Goal: Task Accomplishment & Management: Complete application form

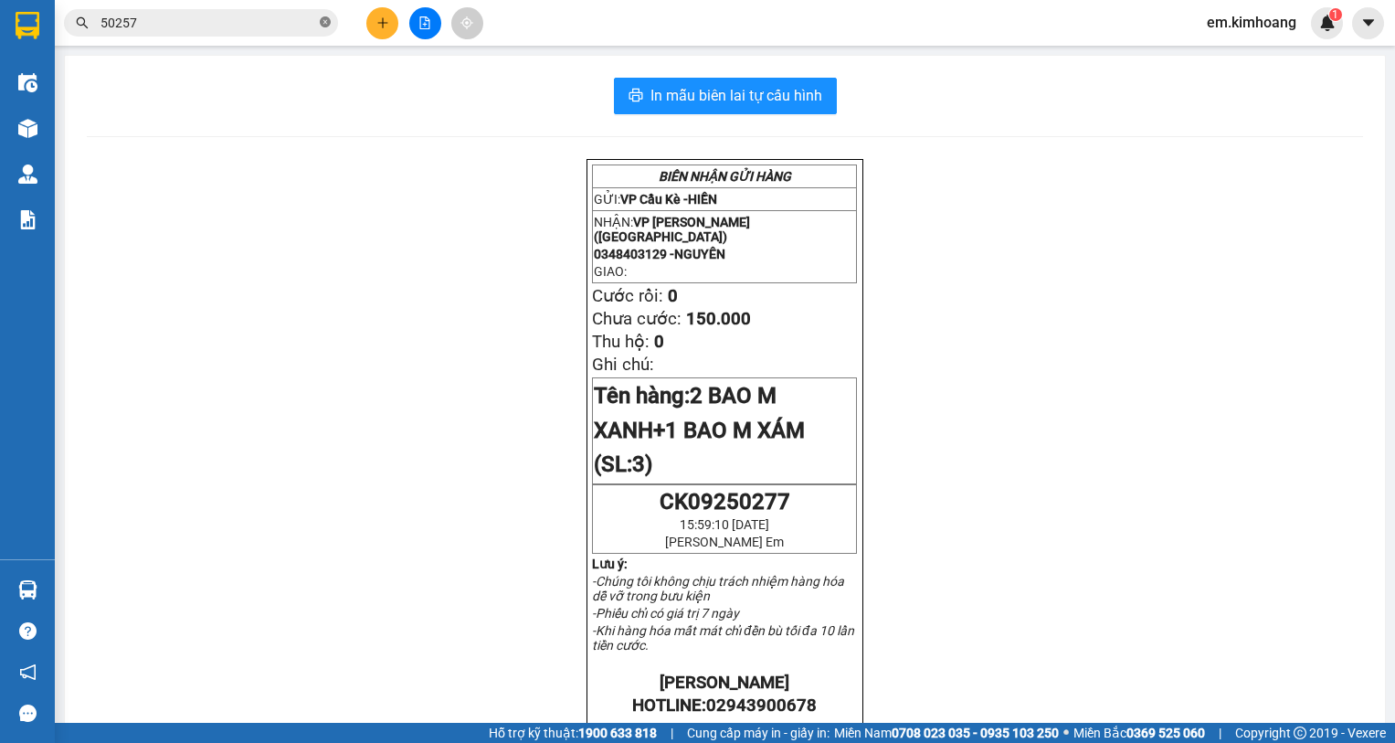
click at [323, 26] on icon "close-circle" at bounding box center [325, 21] width 11 height 11
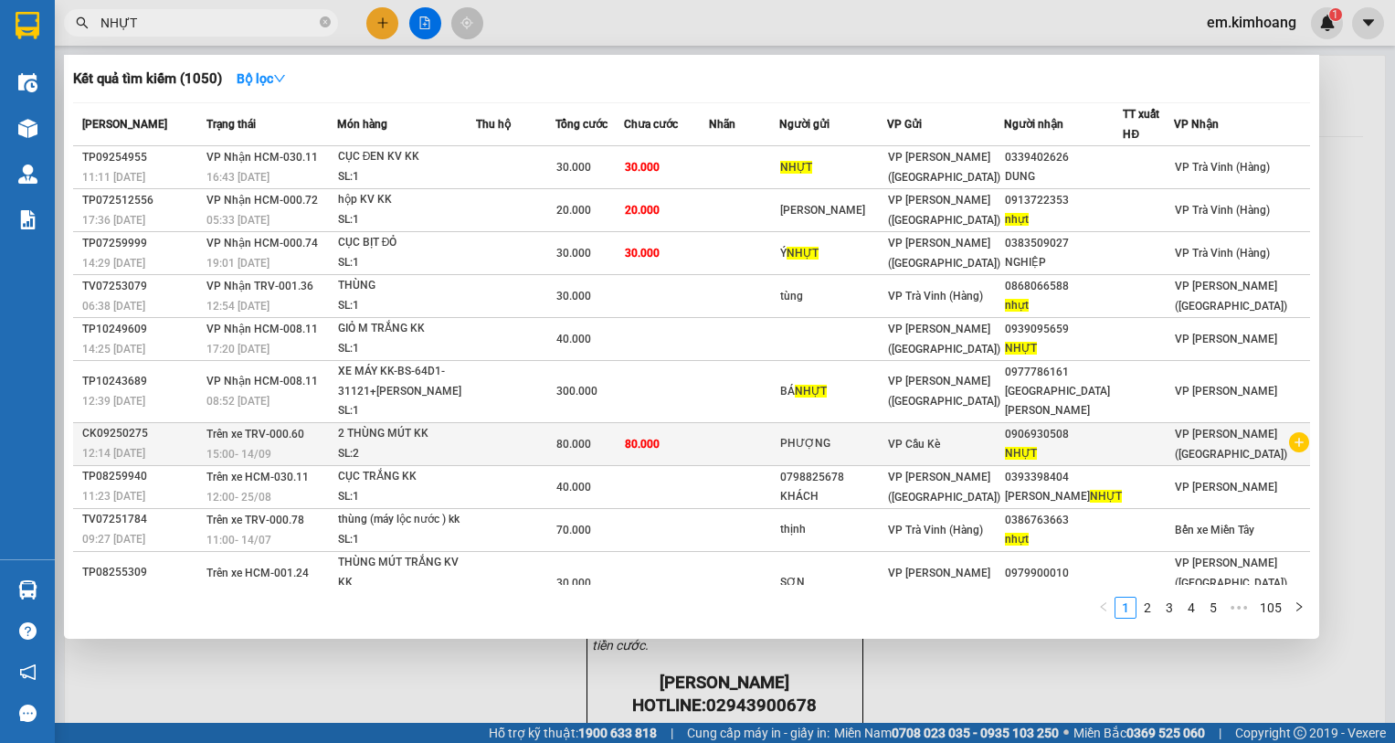
type input "NHỰT"
click at [1292, 443] on icon "plus-circle" at bounding box center [1299, 442] width 20 height 20
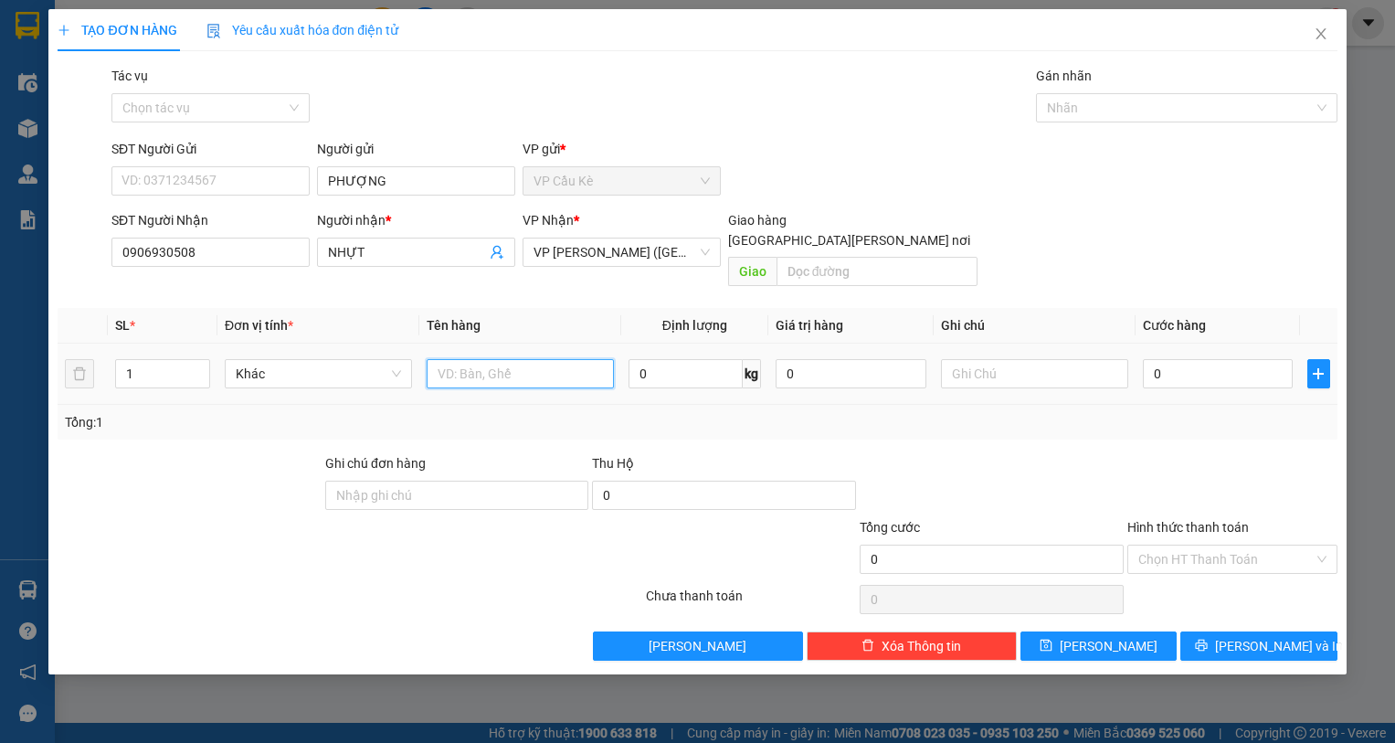
click at [475, 364] on input "text" at bounding box center [520, 373] width 187 height 29
type input "1 THÙNG MÚT KK"
click at [1264, 359] on input "0" at bounding box center [1218, 373] width 151 height 29
type input "5"
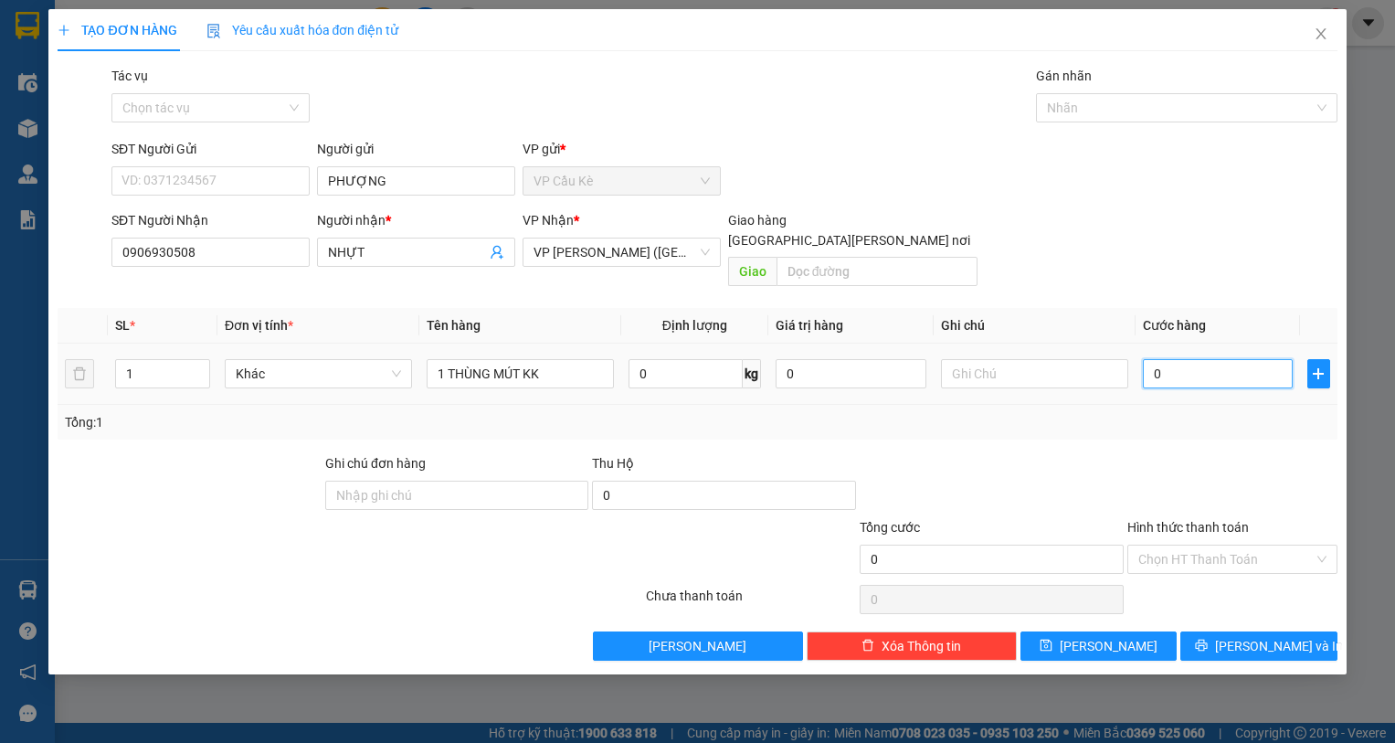
type input "5"
type input "50"
type input "50.000"
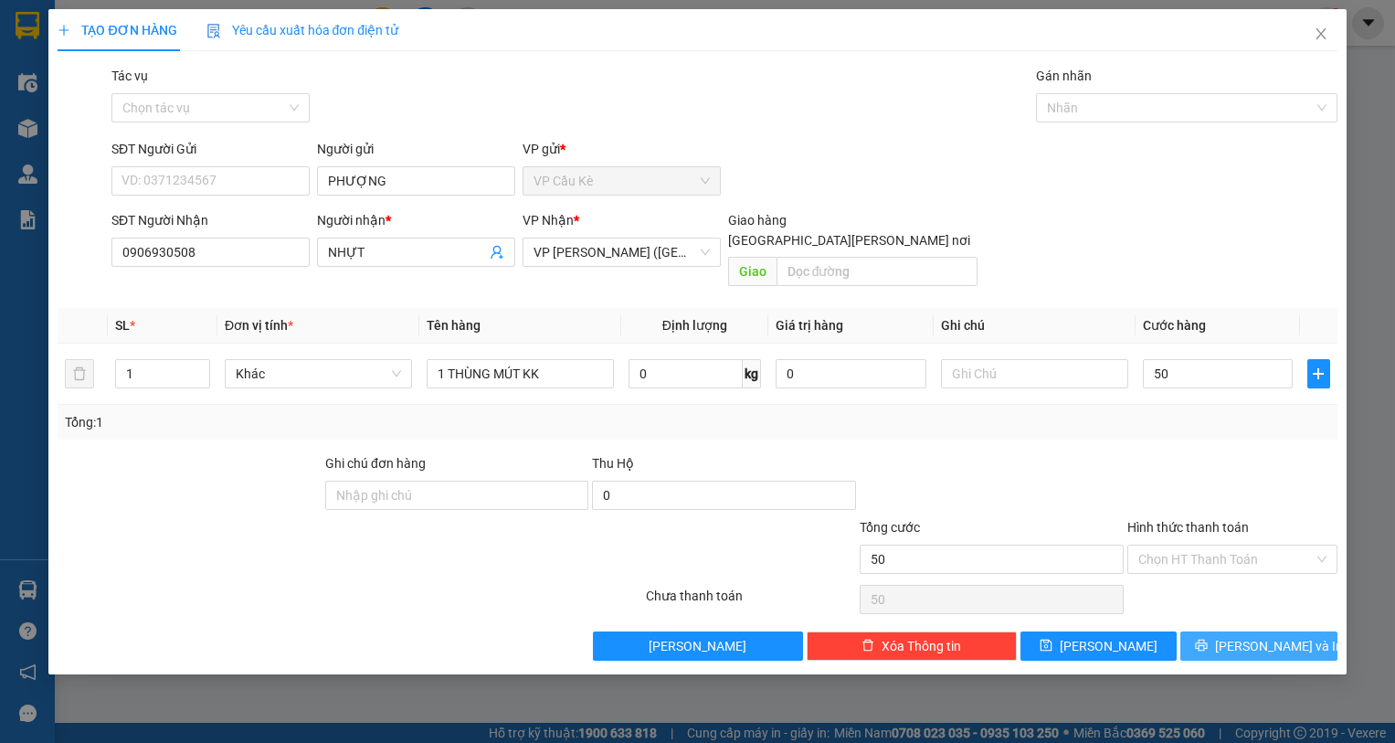
type input "50.000"
click at [1262, 636] on span "[PERSON_NAME] và In" at bounding box center [1279, 646] width 128 height 20
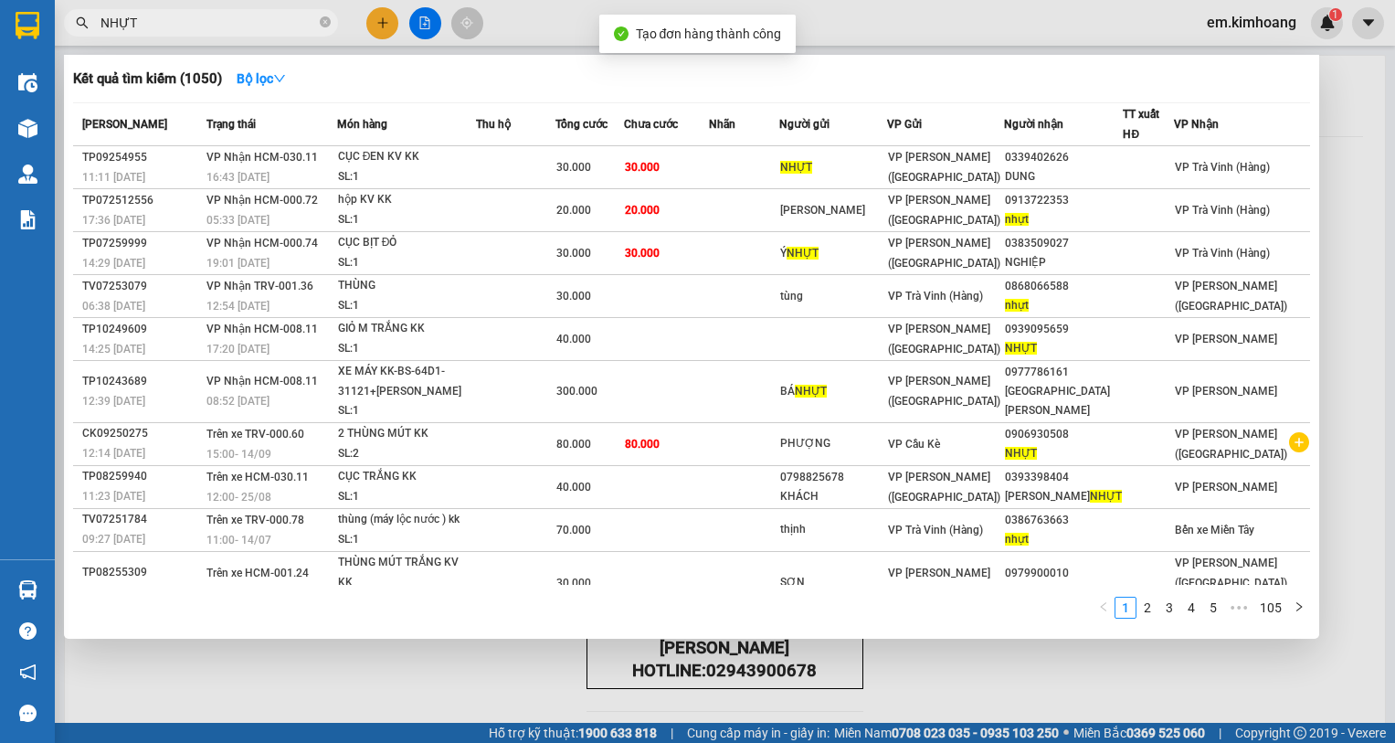
click at [1032, 663] on div at bounding box center [697, 371] width 1395 height 743
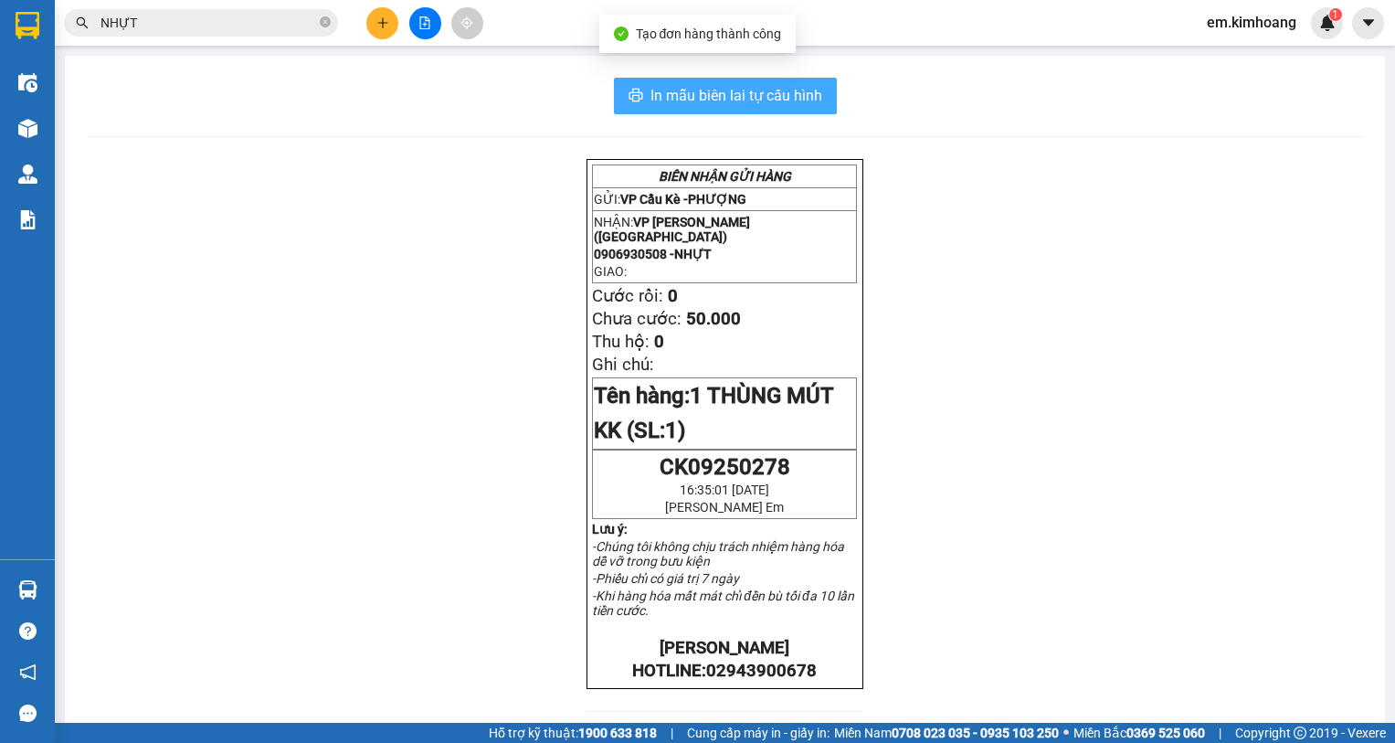
click at [704, 96] on span "In mẫu biên lai tự cấu hình" at bounding box center [736, 95] width 172 height 23
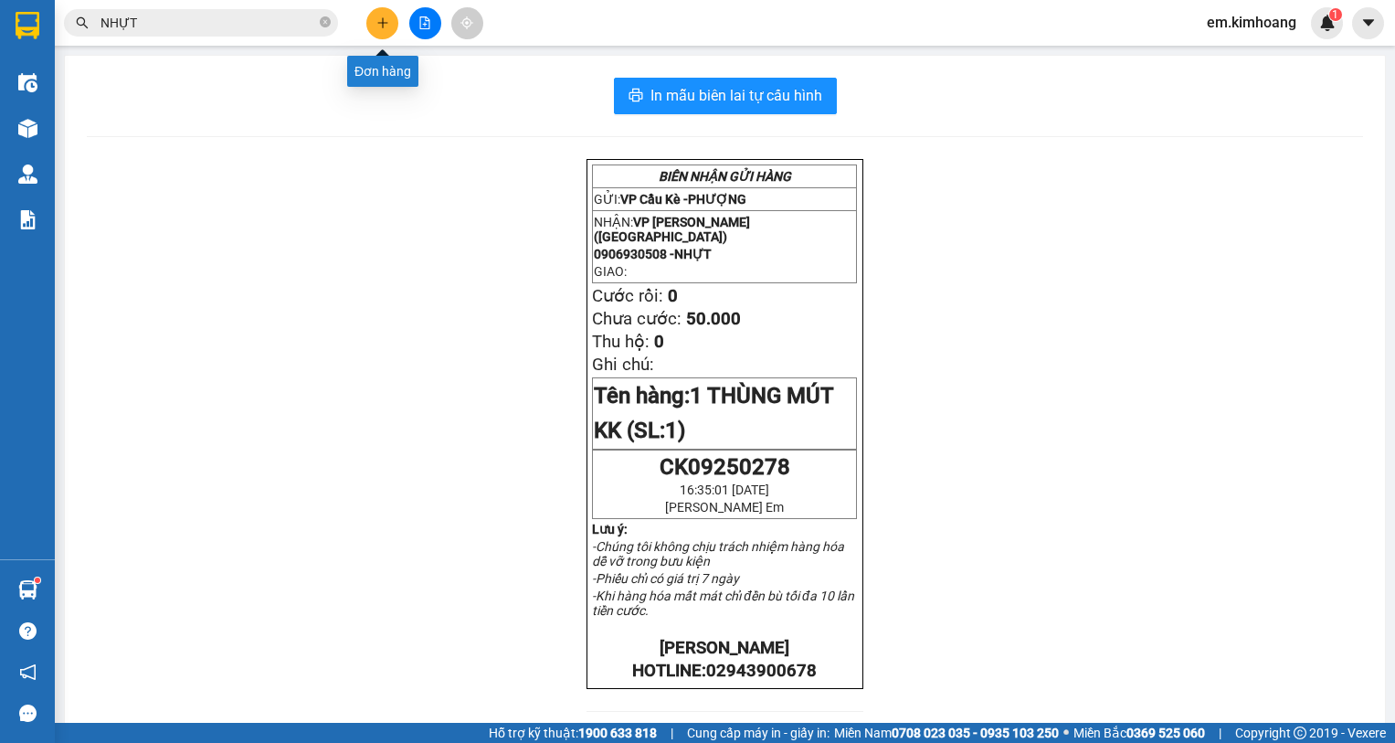
click at [376, 26] on icon "plus" at bounding box center [382, 22] width 13 height 13
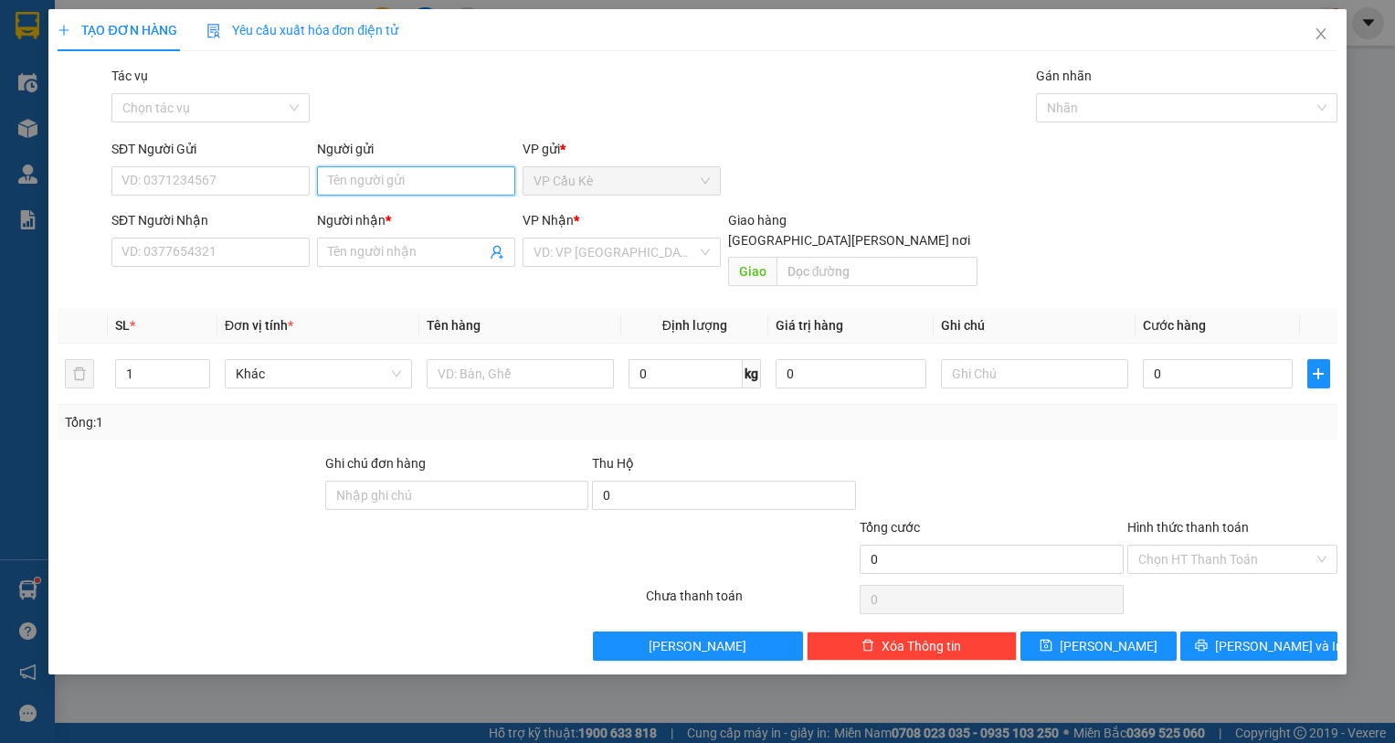
click at [457, 173] on input "Người gửi" at bounding box center [416, 180] width 198 height 29
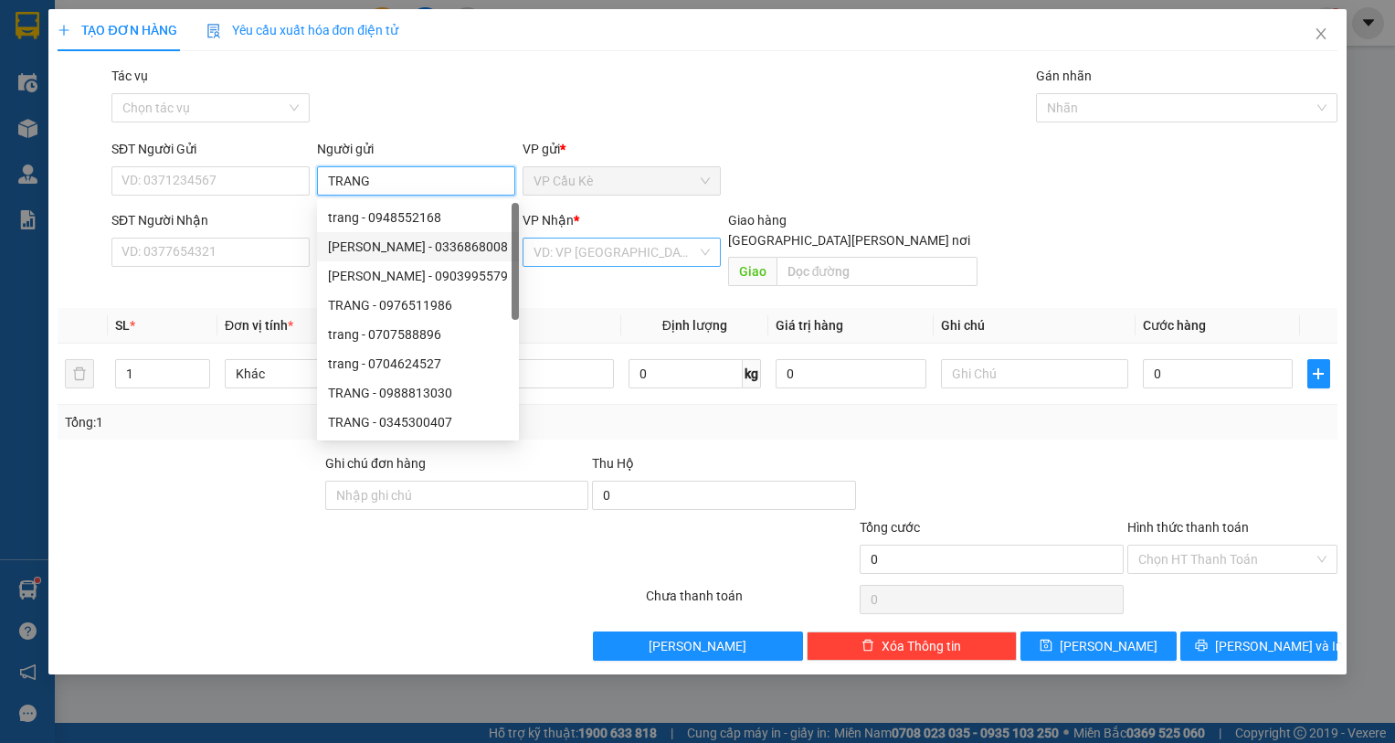
type input "TRANG"
click at [562, 251] on input "search" at bounding box center [614, 251] width 163 height 27
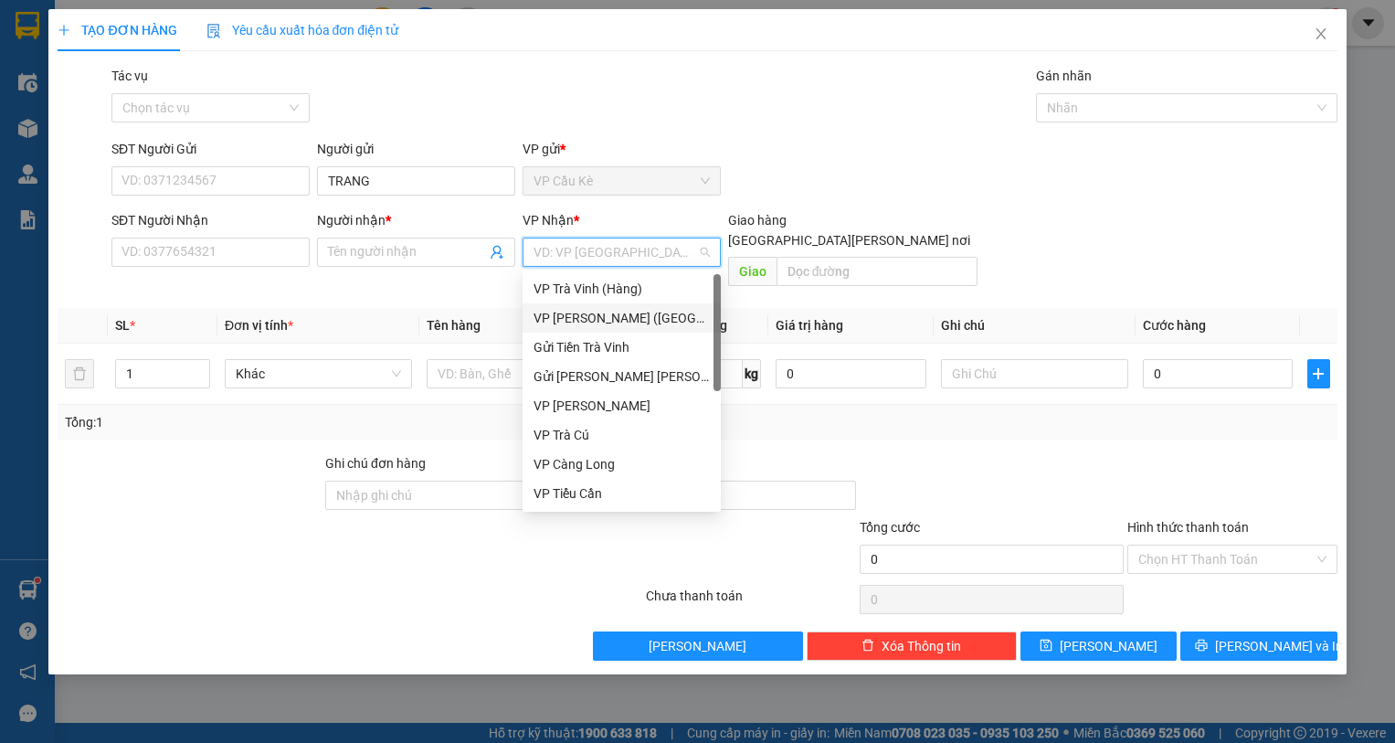
click at [654, 318] on div "VP [PERSON_NAME] ([GEOGRAPHIC_DATA])" at bounding box center [621, 318] width 176 height 20
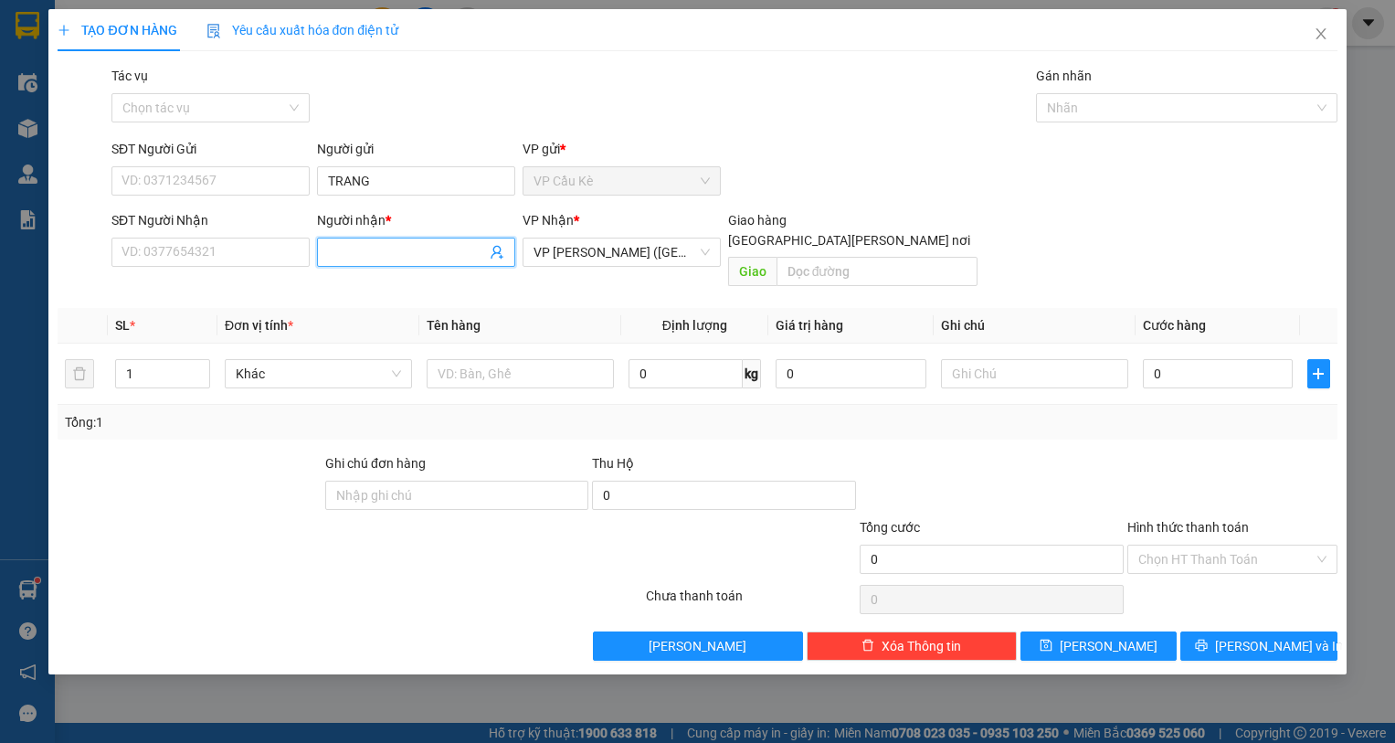
click at [395, 257] on input "Người nhận *" at bounding box center [407, 252] width 158 height 20
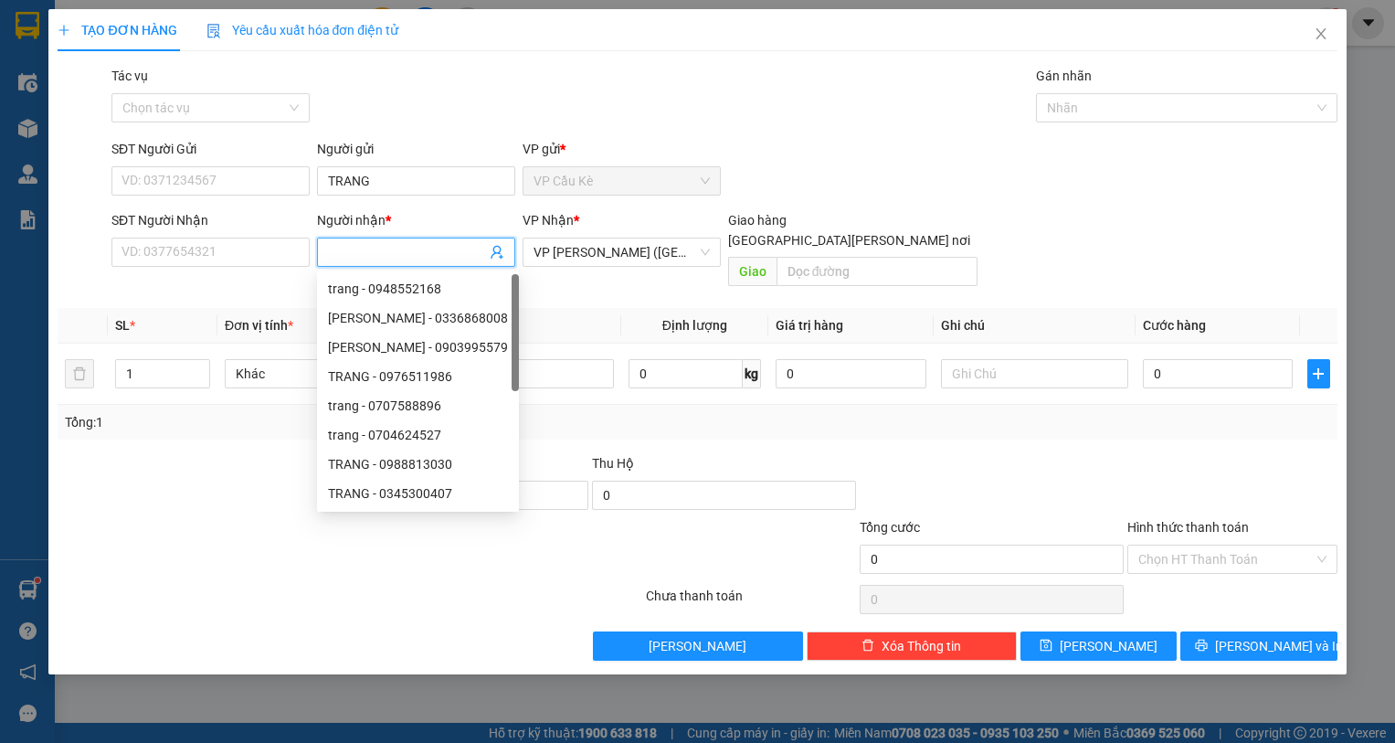
type input "A"
type input "ÂN"
click at [290, 255] on input "SĐT Người Nhận" at bounding box center [210, 251] width 198 height 29
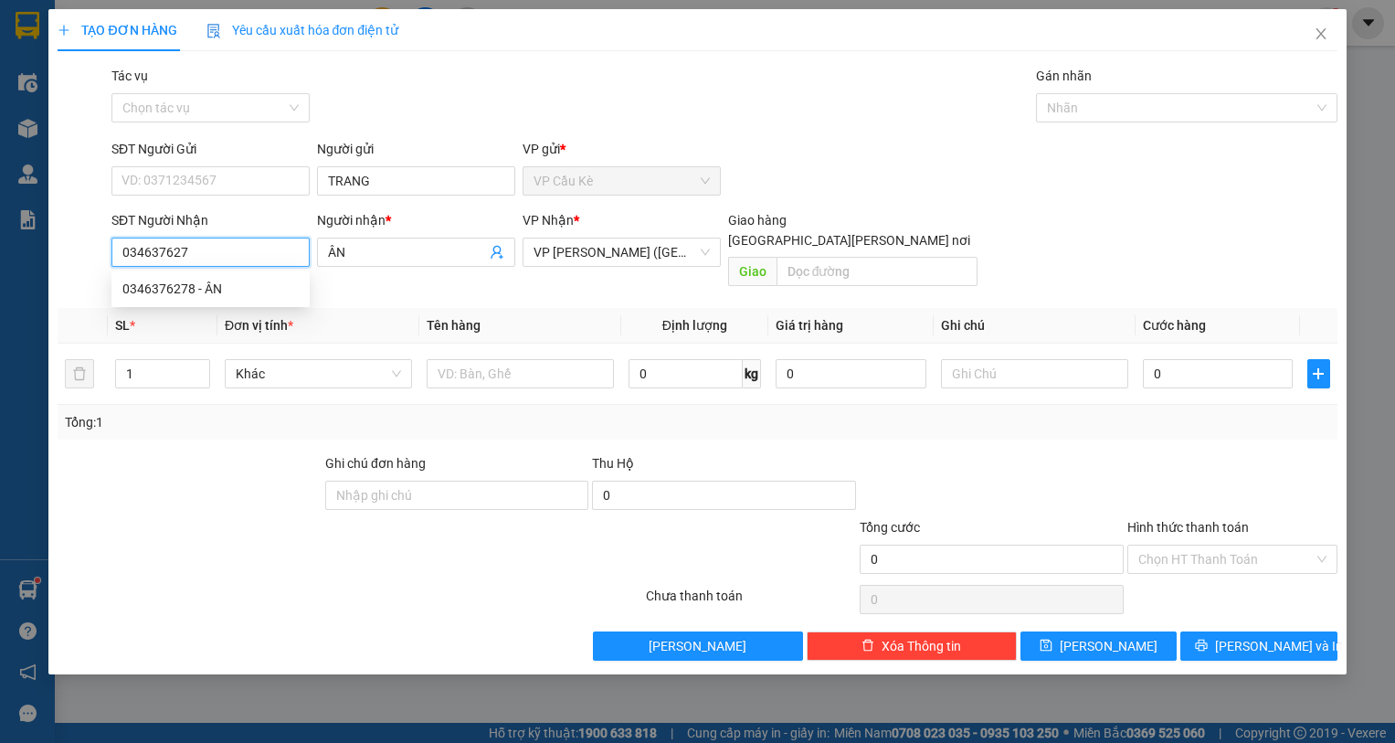
type input "0346376278"
click at [289, 294] on div "0346376278 - ÂN" at bounding box center [210, 289] width 176 height 20
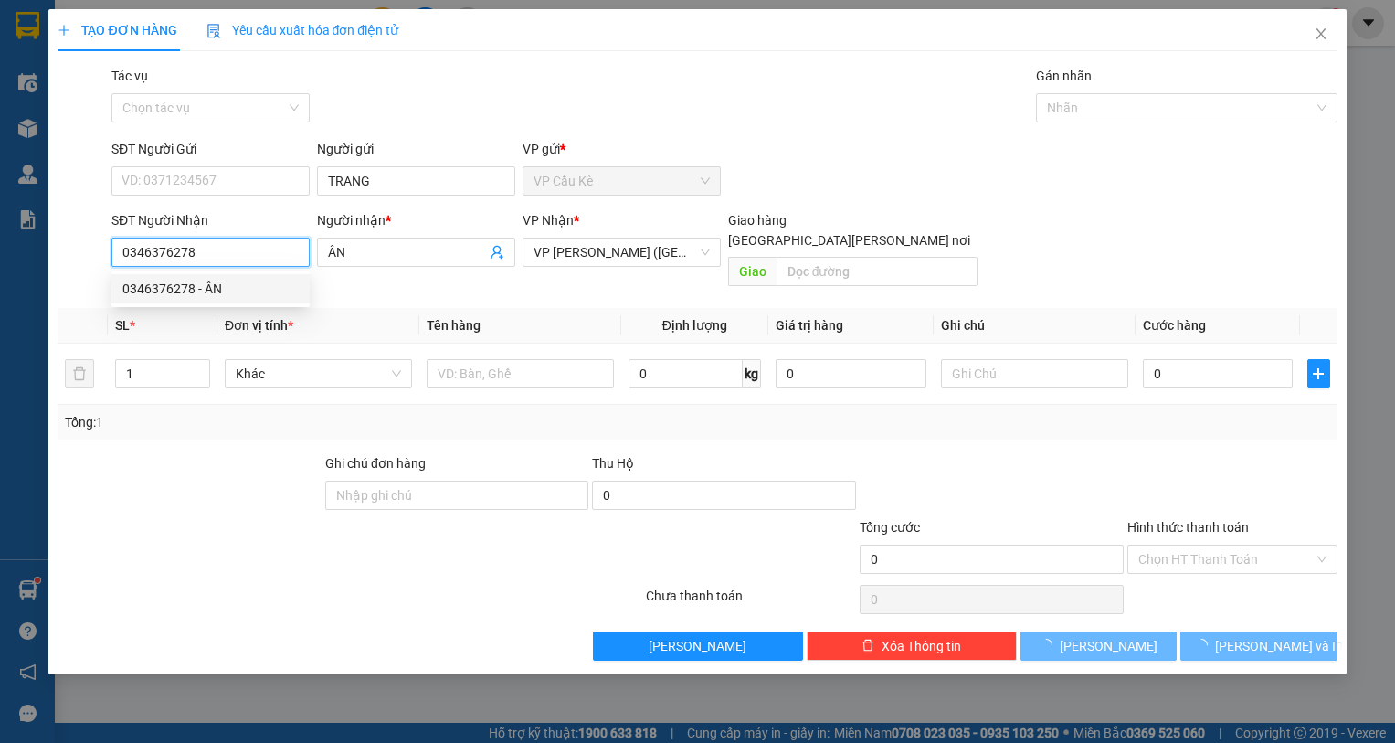
type input "35.000"
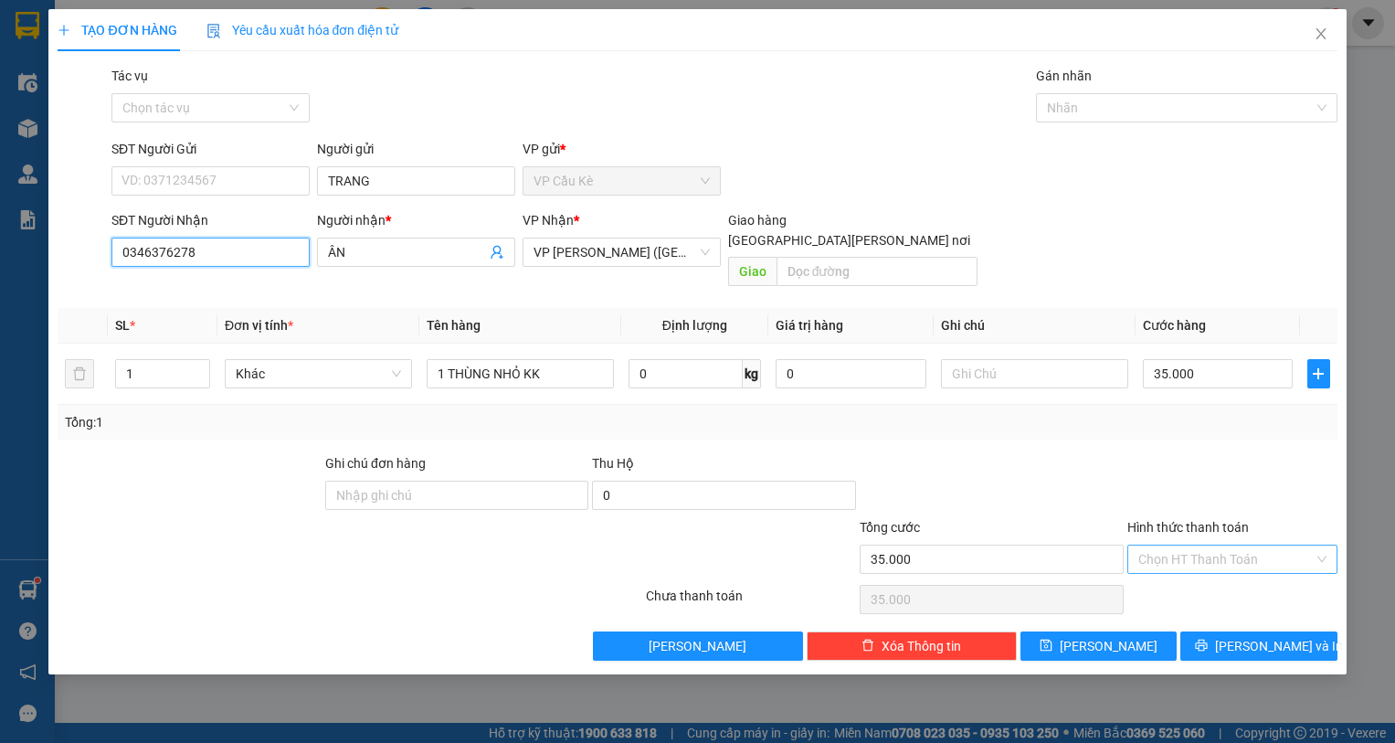
type input "0346376278"
click at [1230, 545] on input "Hình thức thanh toán" at bounding box center [1225, 558] width 175 height 27
click at [1236, 573] on div "Tại văn phòng" at bounding box center [1232, 575] width 188 height 20
type input "0"
click at [1260, 636] on span "[PERSON_NAME] và In" at bounding box center [1279, 646] width 128 height 20
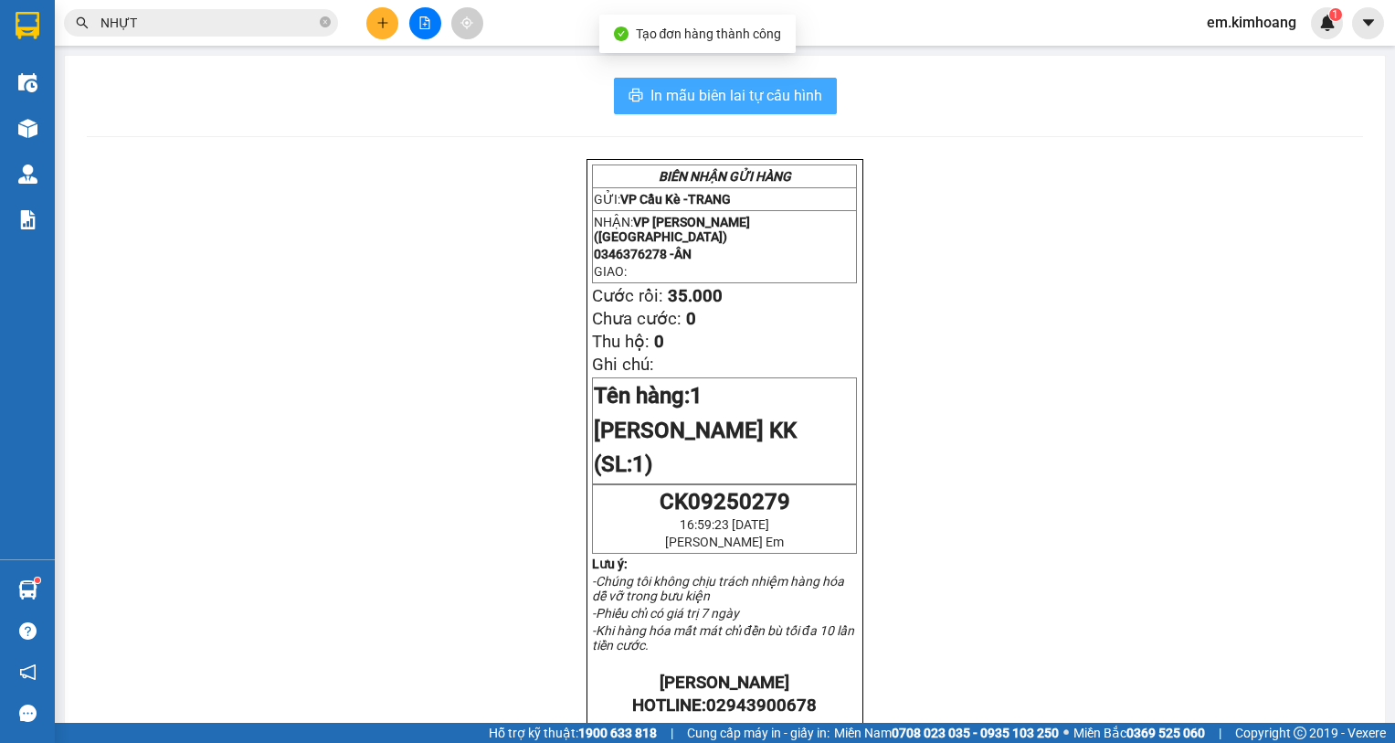
click at [725, 100] on span "In mẫu biên lai tự cấu hình" at bounding box center [736, 95] width 172 height 23
